Goal: Task Accomplishment & Management: Use online tool/utility

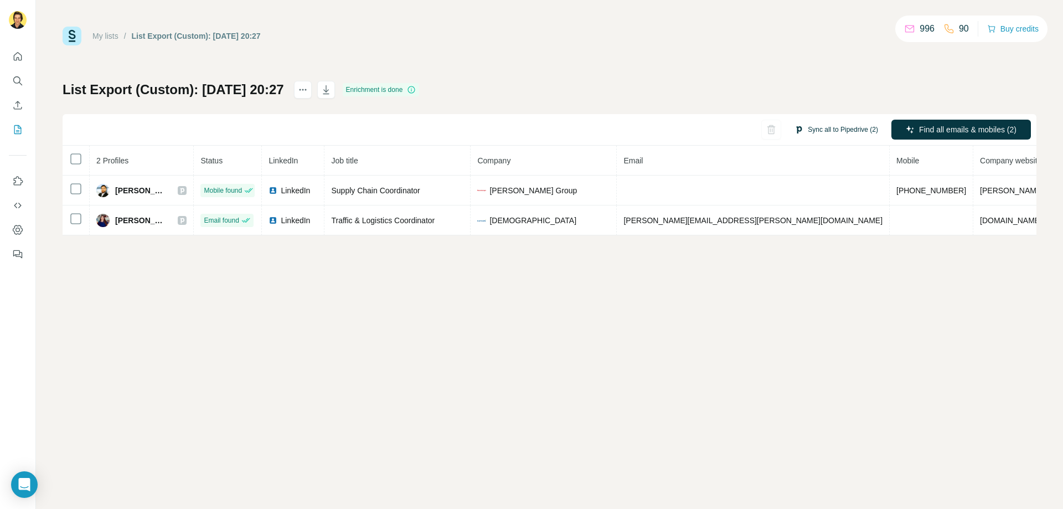
click at [846, 126] on button "Sync all to Pipedrive (2)" at bounding box center [836, 129] width 99 height 17
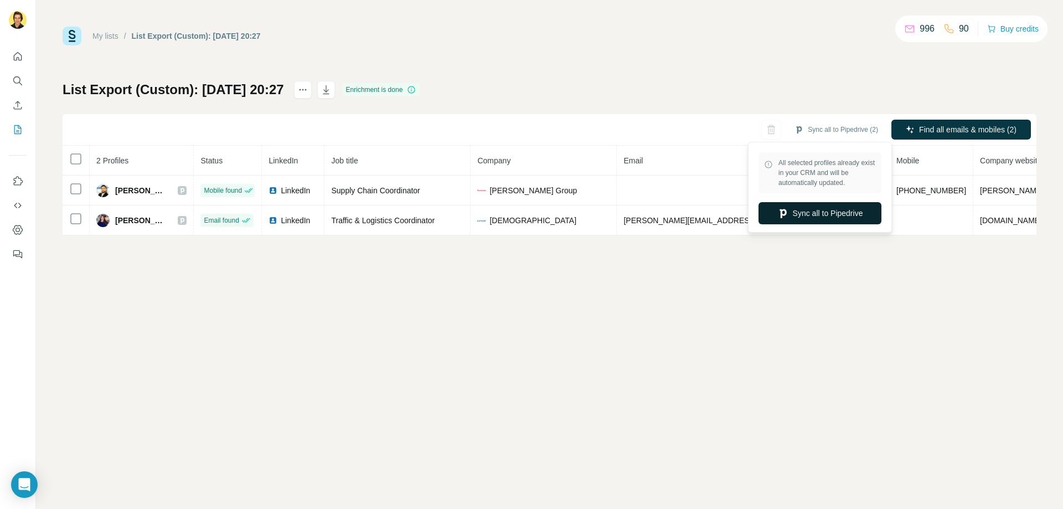
click at [824, 215] on button "Sync all to Pipedrive" at bounding box center [820, 213] width 123 height 22
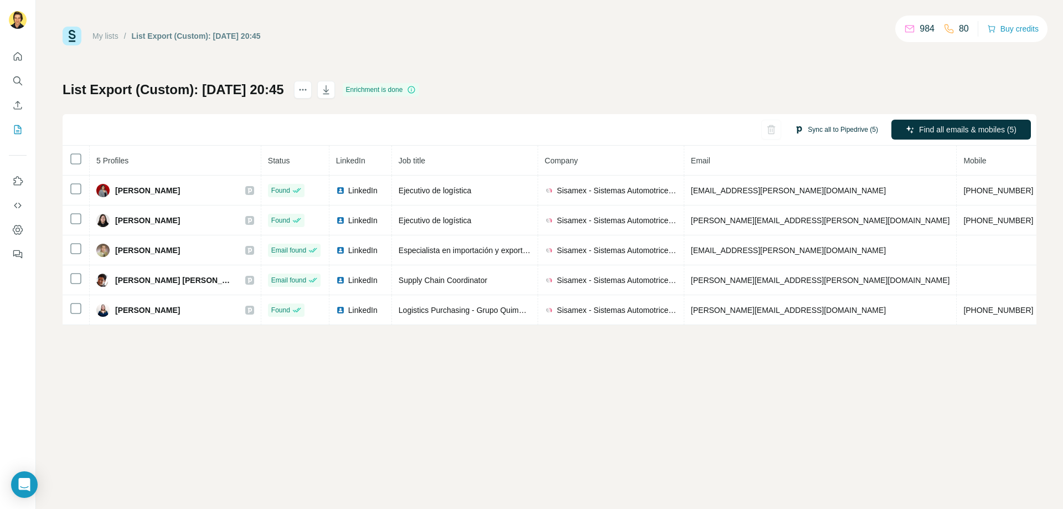
click at [834, 131] on button "Sync all to Pipedrive (5)" at bounding box center [836, 129] width 99 height 17
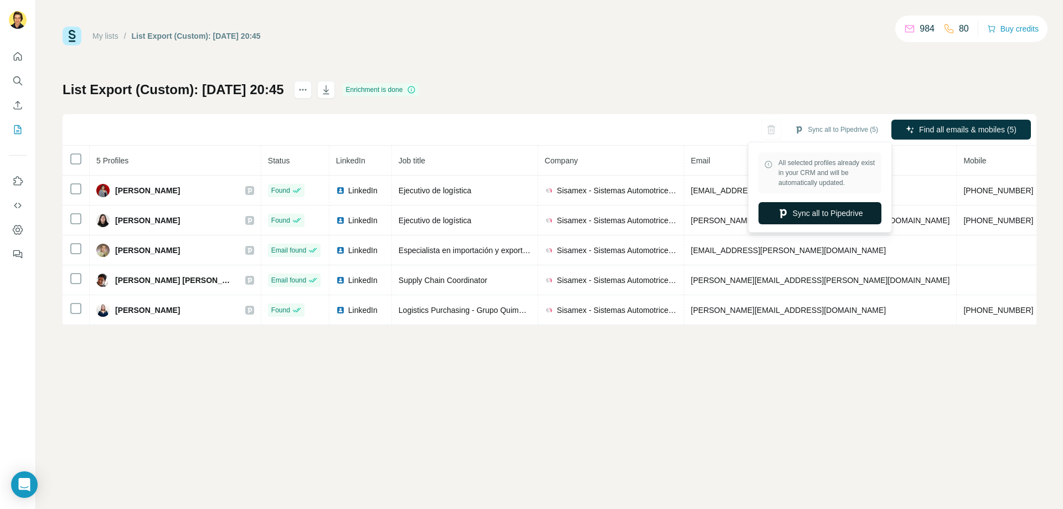
click at [813, 211] on button "Sync all to Pipedrive" at bounding box center [820, 213] width 123 height 22
